Goal: Transaction & Acquisition: Subscribe to service/newsletter

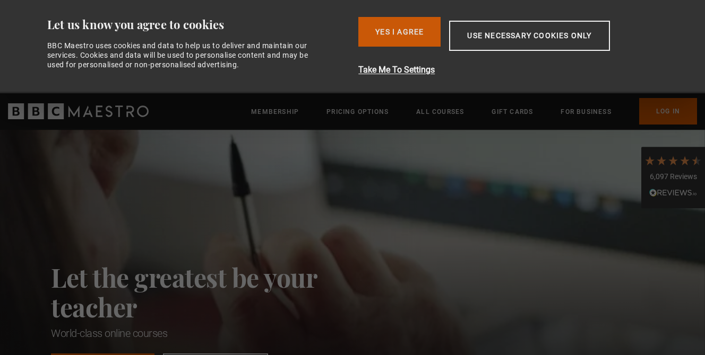
click at [361, 30] on button "Yes I Agree" at bounding box center [399, 32] width 82 height 30
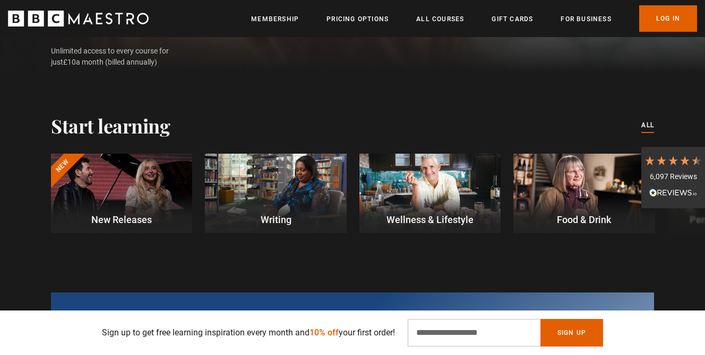
scroll to position [305, 0]
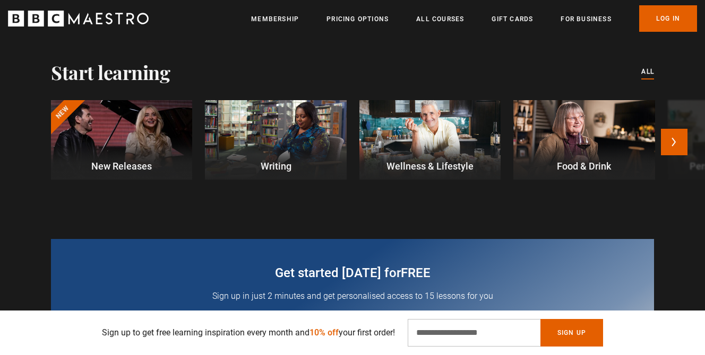
click at [313, 135] on div at bounding box center [275, 140] width 141 height 80
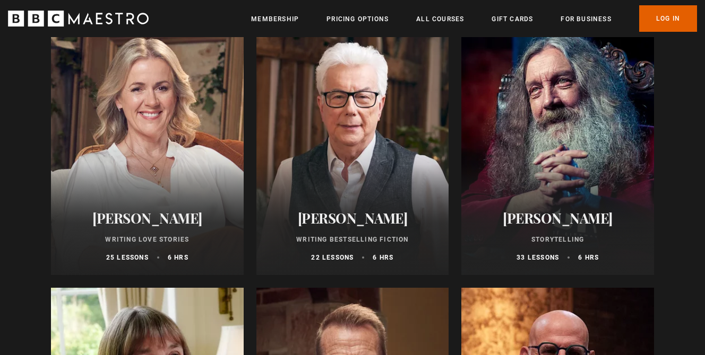
scroll to position [580, 0]
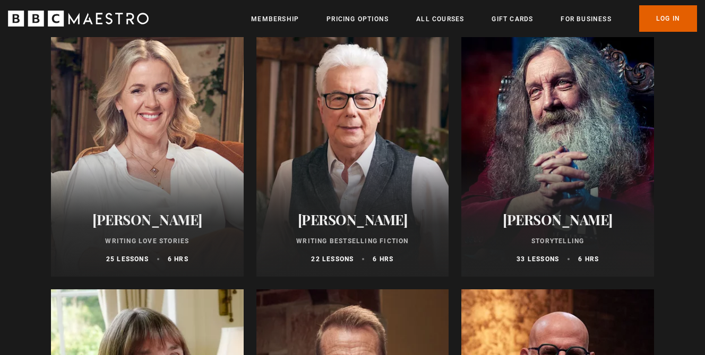
click at [81, 177] on div at bounding box center [147, 149] width 193 height 255
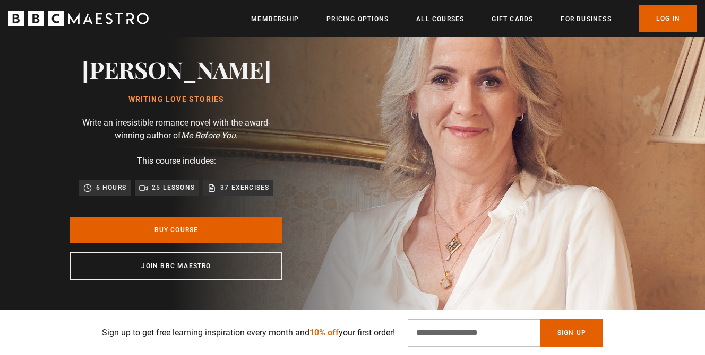
scroll to position [86, 0]
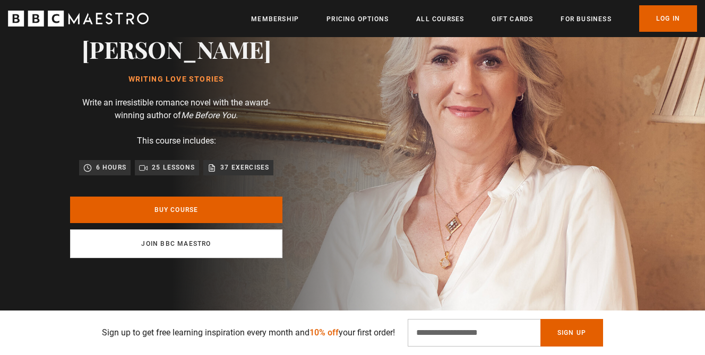
click at [177, 249] on link "Join BBC Maestro" at bounding box center [176, 244] width 212 height 29
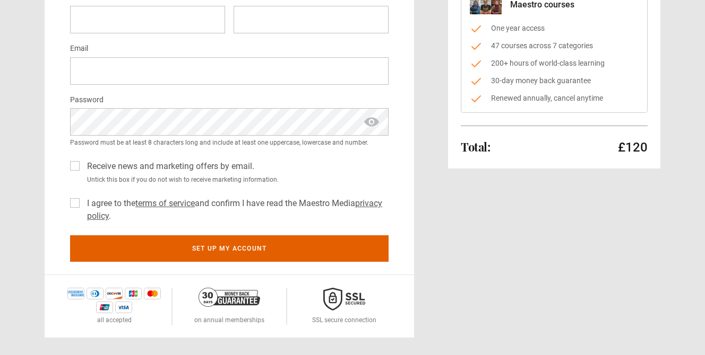
scroll to position [81, 0]
